Goal: Transaction & Acquisition: Purchase product/service

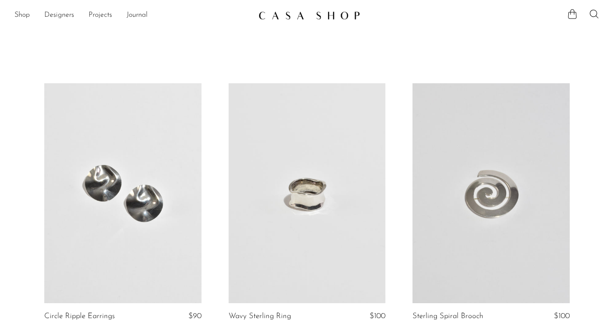
click at [327, 11] on img at bounding box center [310, 15] width 102 height 9
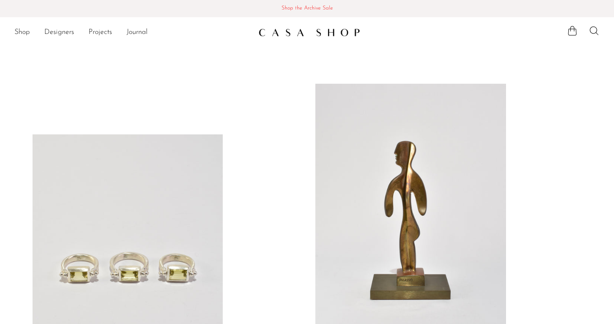
click at [317, 11] on span "Shop the Archive Sale" at bounding box center [307, 9] width 600 height 10
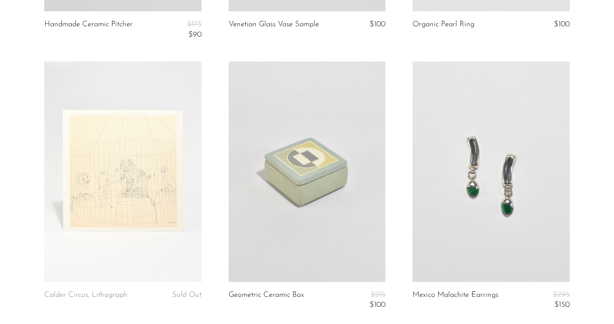
scroll to position [3168, 0]
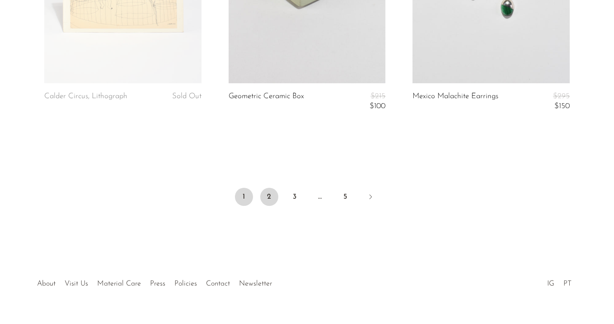
click at [272, 197] on link "2" at bounding box center [269, 197] width 18 height 18
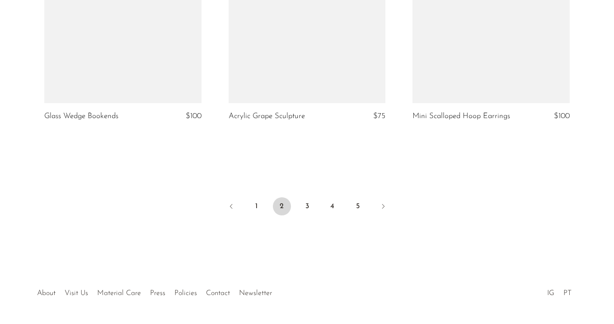
scroll to position [3157, 0]
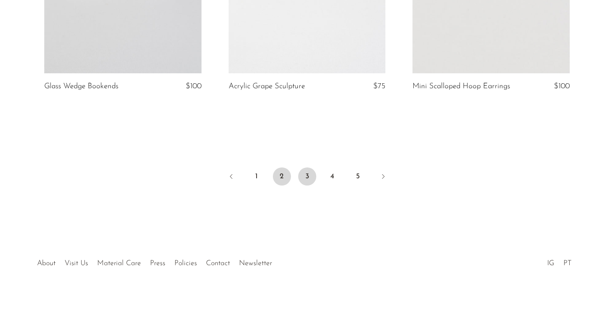
click at [307, 176] on link "3" at bounding box center [307, 176] width 18 height 18
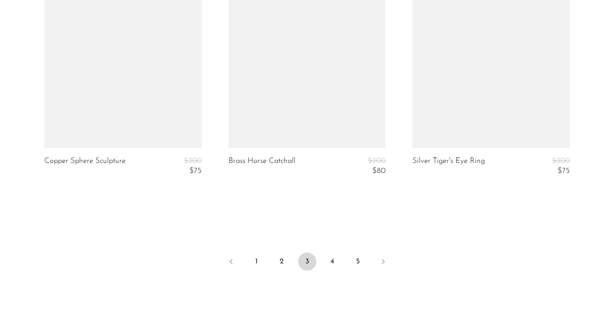
scroll to position [3211, 0]
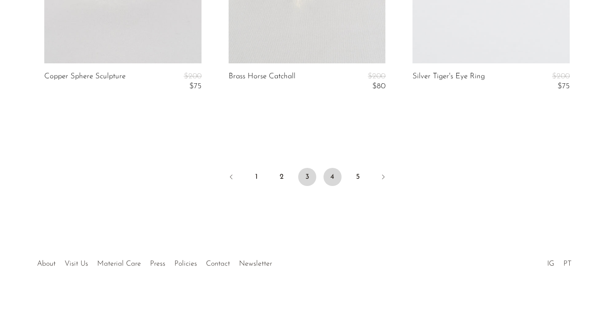
click at [334, 168] on link "4" at bounding box center [333, 177] width 18 height 18
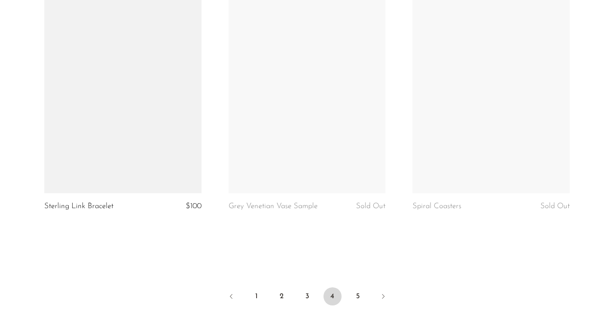
scroll to position [3109, 0]
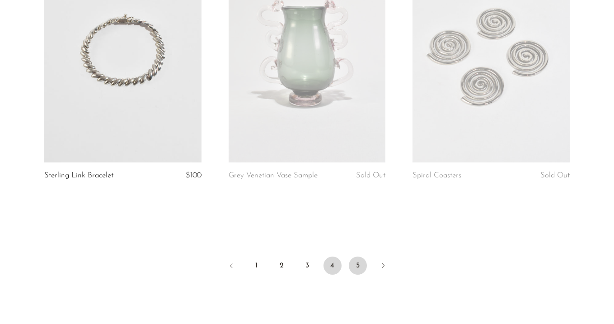
click at [349, 264] on link "5" at bounding box center [358, 265] width 18 height 18
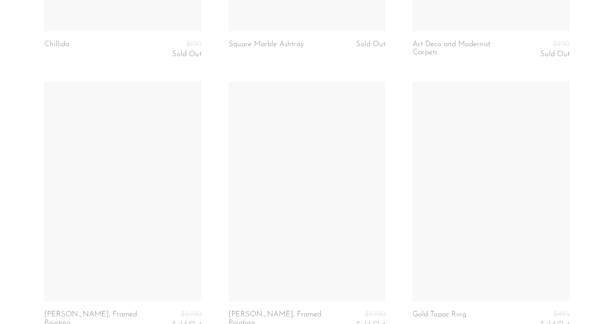
scroll to position [3201, 0]
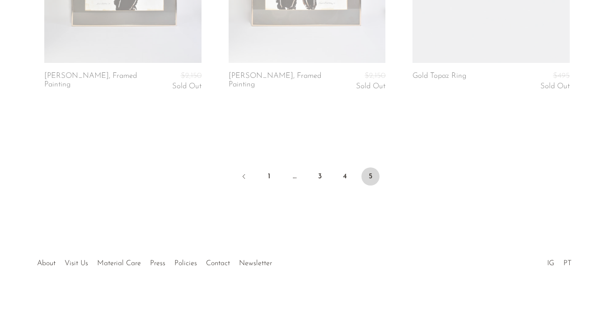
click at [335, 172] on ul "1 … 3 4 5" at bounding box center [307, 177] width 579 height 27
click at [343, 177] on link "4" at bounding box center [345, 176] width 18 height 18
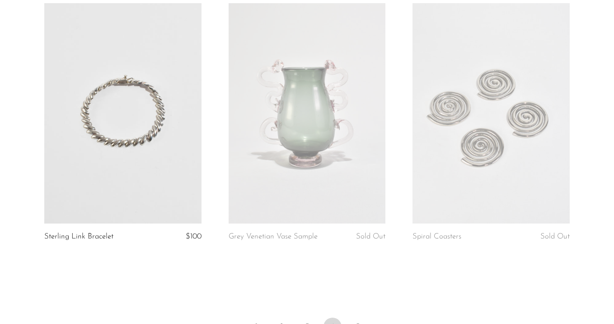
scroll to position [3198, 0]
